Goal: Task Accomplishment & Management: Use online tool/utility

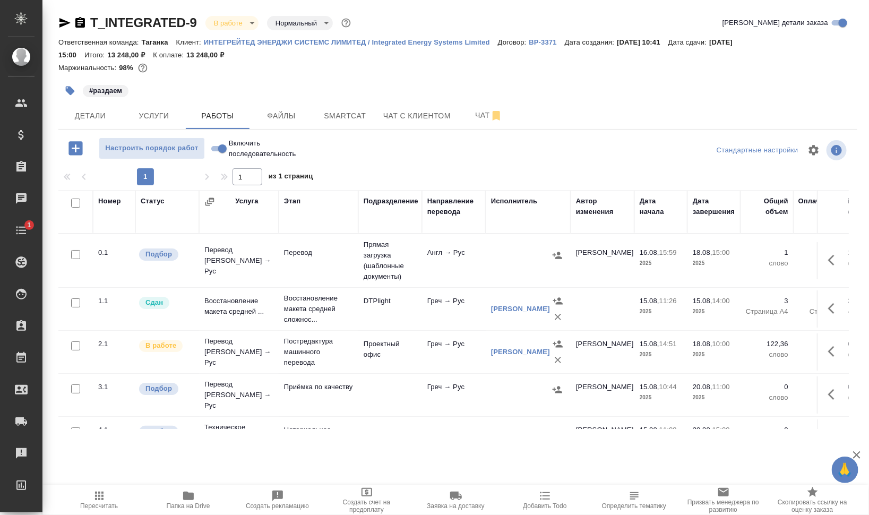
click at [322, 80] on div "#раздаем" at bounding box center [324, 90] width 532 height 23
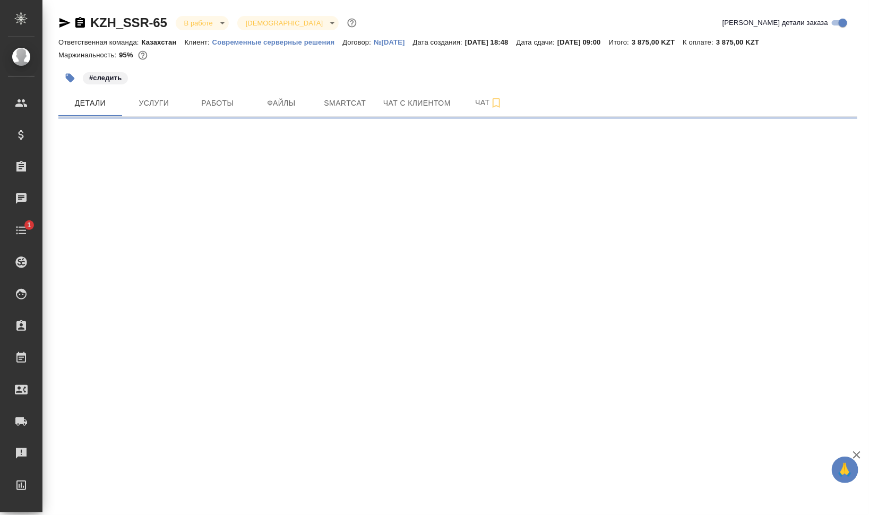
select select "RU"
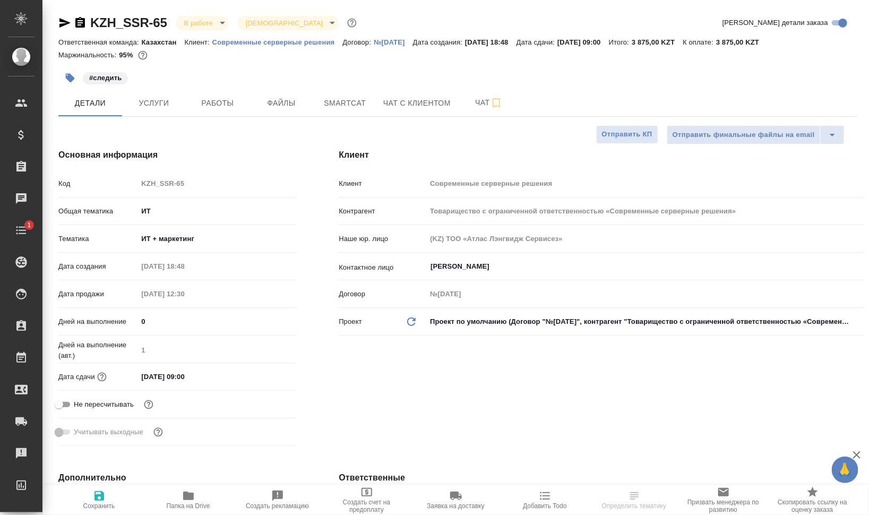
type textarea "x"
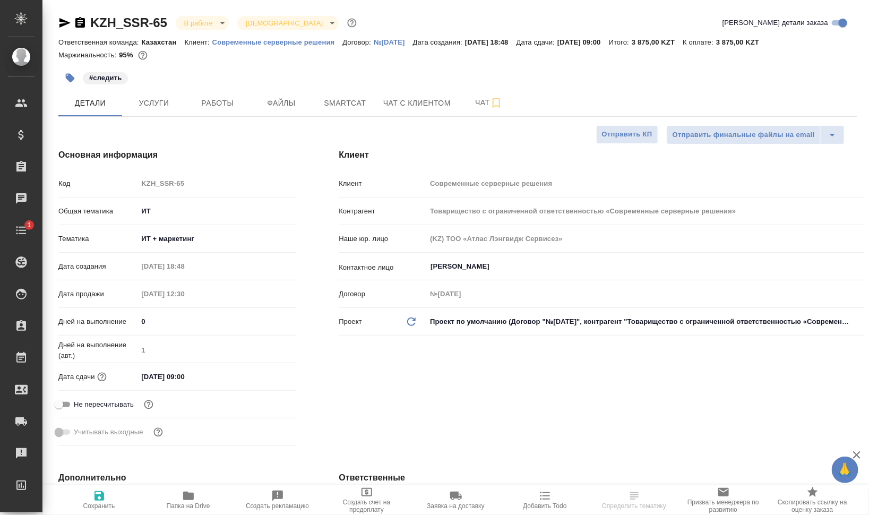
type textarea "x"
click at [212, 101] on span "Работы" at bounding box center [217, 103] width 51 height 13
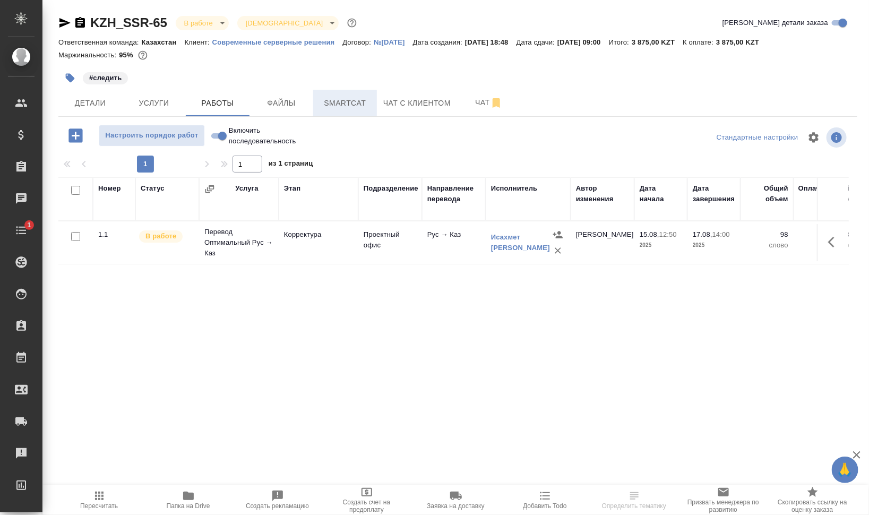
click at [342, 101] on span "Smartcat" at bounding box center [345, 103] width 51 height 13
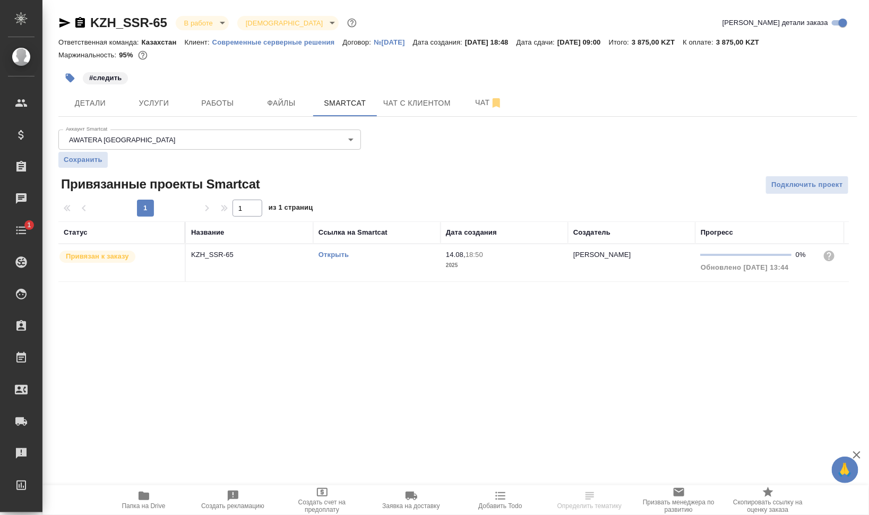
click at [337, 253] on link "Открыть" at bounding box center [334, 255] width 30 height 8
click at [202, 98] on span "Работы" at bounding box center [217, 103] width 51 height 13
